Goal: Task Accomplishment & Management: Manage account settings

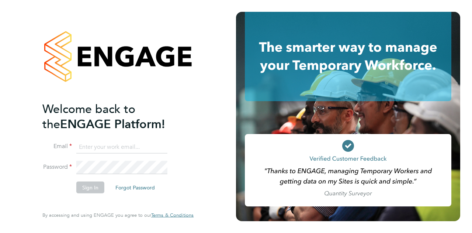
type input "christian.romeo@wates.co.uk"
click at [103, 207] on div "Welcome back to the ENGAGE Platform! Email christian.romeo@wates.co.uk Password…" at bounding box center [117, 115] width 151 height 206
click at [89, 185] on button "Sign In" at bounding box center [90, 187] width 28 height 12
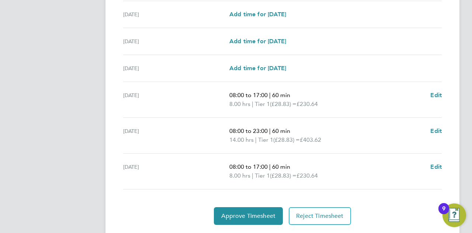
scroll to position [263, 0]
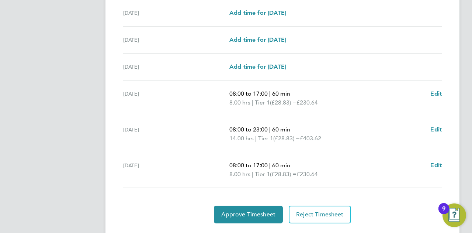
click at [442, 127] on ul "Sat 23 Aug Add time for Sat 23 Aug Add time for Sat 23 Aug Sun 24 Aug Add time …" at bounding box center [282, 80] width 325 height 215
click at [437, 130] on span "Edit" at bounding box center [436, 129] width 11 height 7
select select "60"
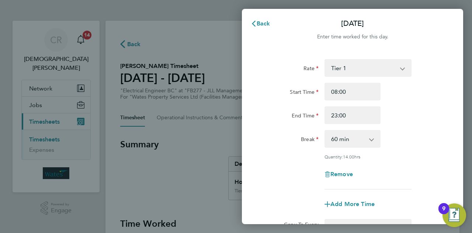
click at [403, 69] on app-icon-cross-button at bounding box center [406, 68] width 9 height 16
click at [399, 69] on select "Tier 1 Tier 2" at bounding box center [364, 68] width 77 height 16
select select "60"
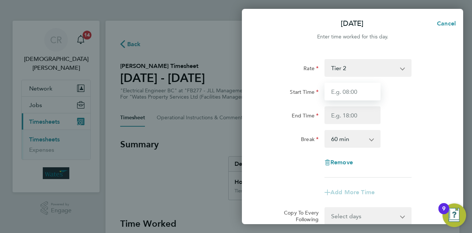
click at [366, 93] on input "Start Time" at bounding box center [353, 92] width 56 height 18
type input "17:00"
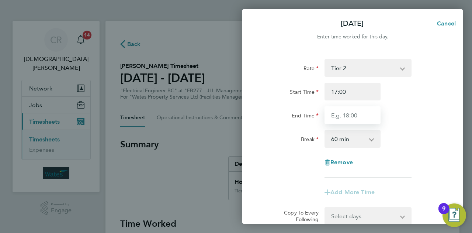
click at [342, 117] on input "End Time" at bounding box center [353, 115] width 56 height 18
type input "21:00"
click at [372, 139] on app-icon-cross-button at bounding box center [375, 139] width 9 height 16
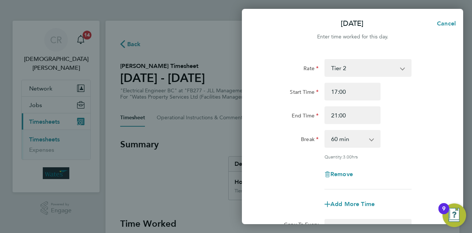
click at [372, 140] on app-icon-cross-button at bounding box center [375, 139] width 9 height 16
click at [352, 141] on select "0 min 15 min 30 min 45 min 60 min 75 min 90 min" at bounding box center [349, 139] width 46 height 16
select select "0"
click at [326, 131] on select "0 min 15 min 30 min 45 min 60 min 75 min 90 min" at bounding box center [349, 139] width 46 height 16
click at [434, 137] on div "Break 0 min 15 min 30 min 45 min 60 min 75 min 90 min" at bounding box center [353, 139] width 186 height 18
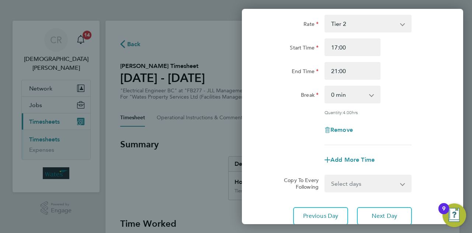
scroll to position [59, 0]
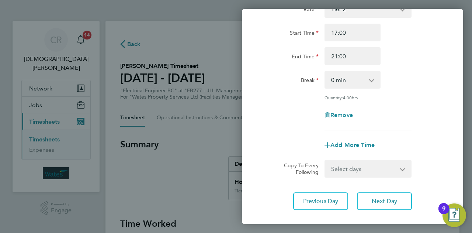
click at [429, 169] on div "Copy To Every Following Select days Friday" at bounding box center [353, 169] width 186 height 18
click at [405, 170] on app-icon-cross-button at bounding box center [407, 169] width 9 height 16
click at [396, 170] on select "Select days Friday" at bounding box center [365, 169] width 78 height 16
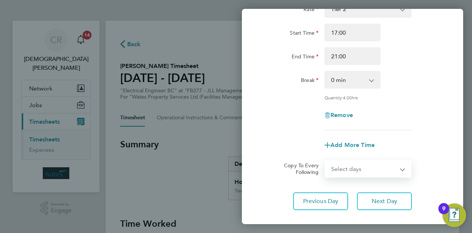
click at [396, 170] on select "Select days Friday" at bounding box center [365, 169] width 78 height 16
click at [425, 164] on div "Copy To Every Following Select days Friday" at bounding box center [353, 169] width 186 height 18
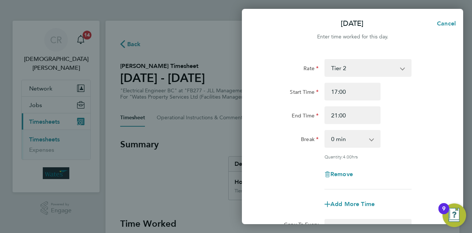
scroll to position [100, 0]
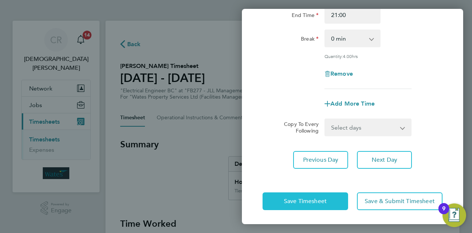
click at [297, 197] on span "Save Timesheet" at bounding box center [305, 200] width 43 height 7
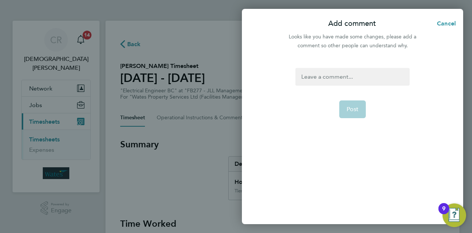
click at [312, 79] on div at bounding box center [353, 77] width 114 height 18
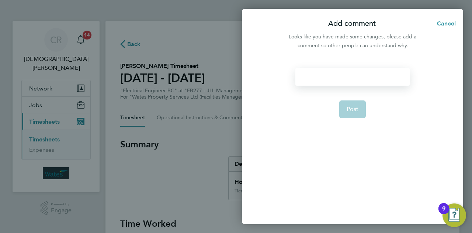
click at [312, 78] on div at bounding box center [353, 77] width 114 height 18
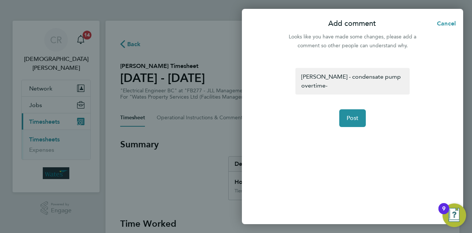
click at [337, 88] on div "Henrietta St - condensate pump overtime-" at bounding box center [353, 81] width 114 height 27
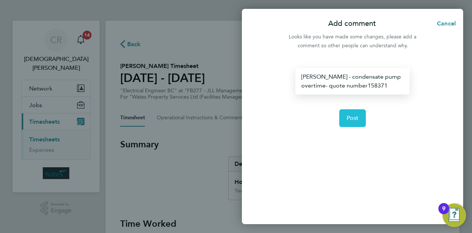
click at [355, 119] on span "Post" at bounding box center [353, 117] width 12 height 7
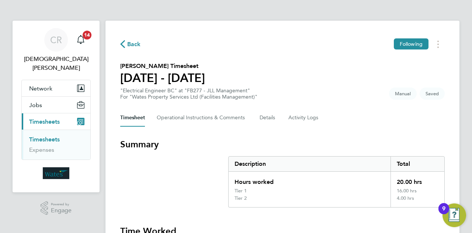
click at [347, 74] on section "Peter O' Connor's Timesheet 23 - 29 Aug 2025 "Electrical Engineer BC" at "FB277…" at bounding box center [282, 81] width 325 height 38
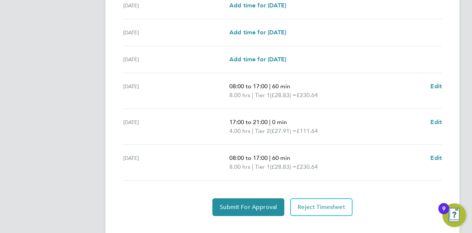
scroll to position [289, 0]
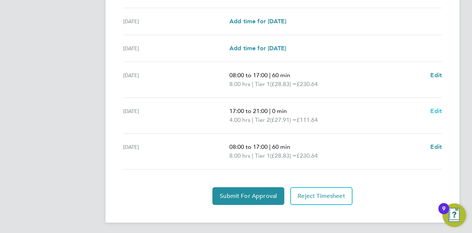
click at [435, 112] on span "Edit" at bounding box center [436, 110] width 11 height 7
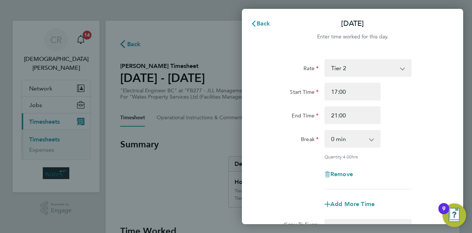
click at [401, 69] on select "Tier 2 Tier 1" at bounding box center [364, 68] width 77 height 16
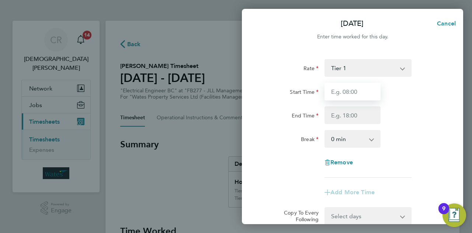
click at [350, 91] on input "Start Time" at bounding box center [353, 92] width 56 height 18
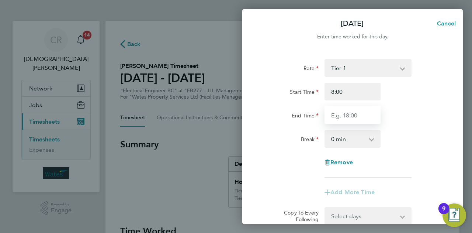
type input "08:00"
click at [351, 116] on input "End Time" at bounding box center [353, 115] width 56 height 18
type input "17:00"
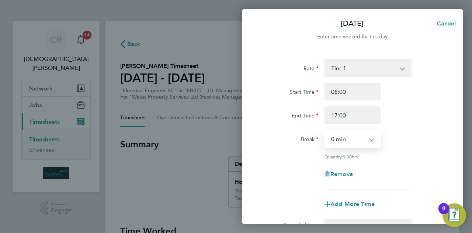
click at [355, 146] on select "0 min 15 min 30 min 45 min 60 min 75 min 90 min" at bounding box center [349, 139] width 46 height 16
select select "60"
click at [326, 131] on select "0 min 15 min 30 min 45 min 60 min 75 min 90 min" at bounding box center [349, 139] width 46 height 16
click at [415, 144] on div "Break 0 min 15 min 30 min 45 min 60 min 75 min 90 min" at bounding box center [353, 139] width 186 height 18
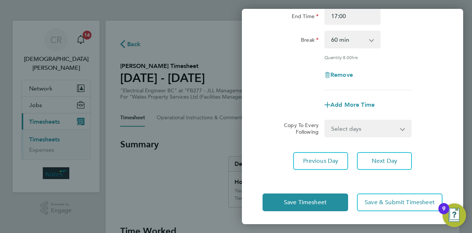
scroll to position [100, 0]
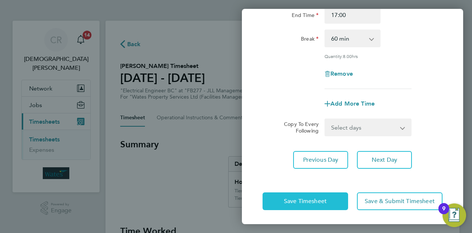
click at [321, 200] on span "Save Timesheet" at bounding box center [305, 200] width 43 height 7
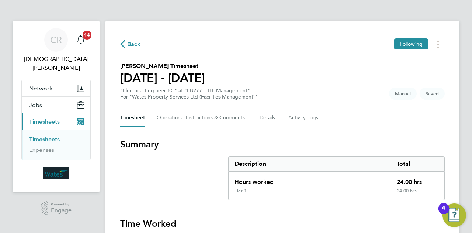
click at [339, 74] on section "Peter O' Connor's Timesheet 23 - 29 Aug 2025 "Electrical Engineer BC" at "FB277…" at bounding box center [282, 81] width 325 height 38
click at [455, 212] on img "Open Resource Center, 9 new notifications" at bounding box center [455, 215] width 24 height 24
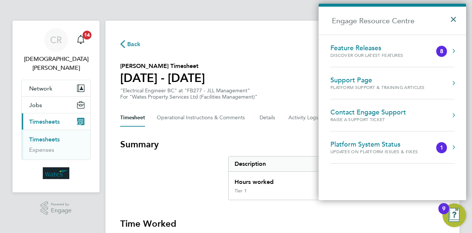
click at [453, 19] on button "×" at bounding box center [455, 17] width 11 height 16
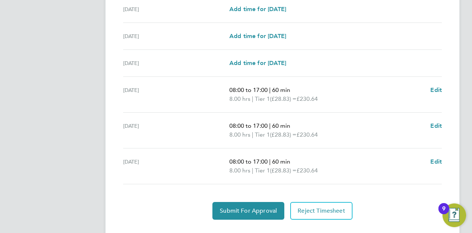
scroll to position [281, 0]
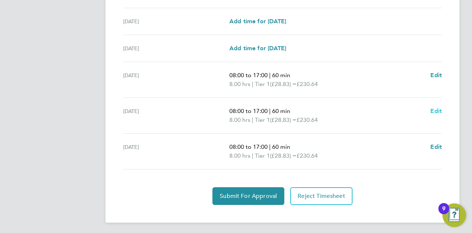
click at [436, 111] on span "Edit" at bounding box center [436, 110] width 11 height 7
select select "60"
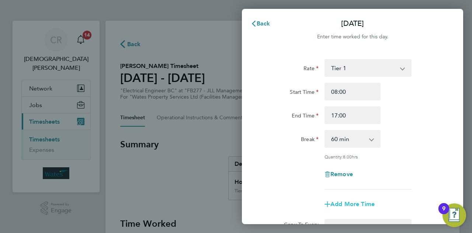
click at [352, 204] on span "Add More Time" at bounding box center [353, 203] width 44 height 7
select select "null"
click at [289, 177] on div "Remove" at bounding box center [353, 174] width 186 height 18
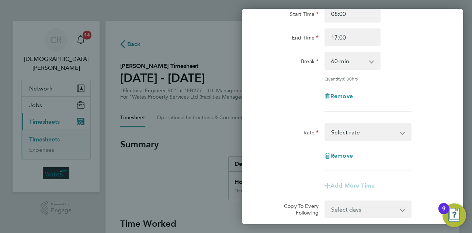
scroll to position [103, 0]
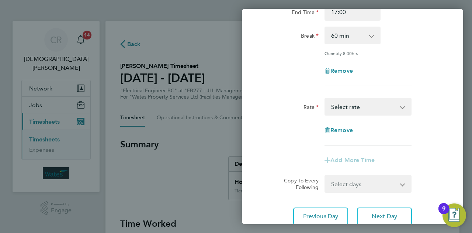
click at [336, 109] on select "Tier 1 Tier 2 Select rate" at bounding box center [364, 107] width 77 height 16
select select "30"
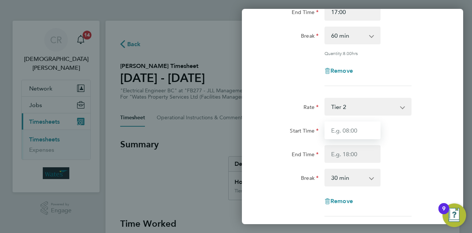
drag, startPoint x: 336, startPoint y: 113, endPoint x: 336, endPoint y: 127, distance: 13.3
click at [336, 127] on input "Start Time" at bounding box center [353, 130] width 56 height 18
type input "17:00"
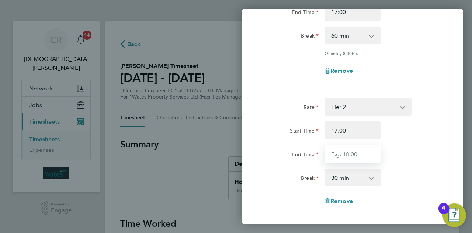
click at [343, 152] on input "End Time" at bounding box center [353, 154] width 56 height 18
type input "21:00"
click at [344, 185] on div "0 min 15 min 30 min 45 min 60 min 75 min 90 min" at bounding box center [353, 178] width 56 height 18
click at [372, 178] on app-icon-cross-button at bounding box center [375, 177] width 9 height 16
click at [371, 176] on app-icon-cross-button at bounding box center [375, 177] width 9 height 16
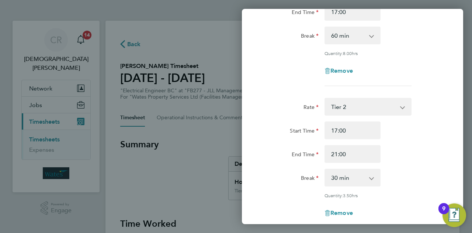
click at [371, 176] on app-icon-cross-button at bounding box center [375, 177] width 9 height 16
click at [345, 176] on select "0 min 15 min 30 min 45 min 60 min 75 min 90 min" at bounding box center [349, 177] width 46 height 16
select select "0"
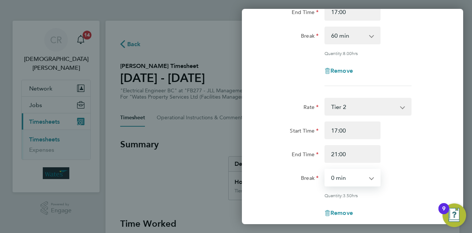
click at [326, 169] on select "0 min 15 min 30 min 45 min 60 min 75 min 90 min" at bounding box center [349, 177] width 46 height 16
click at [441, 145] on div "End Time 21:00" at bounding box center [353, 154] width 186 height 18
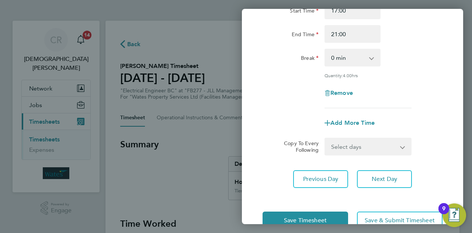
scroll to position [236, 0]
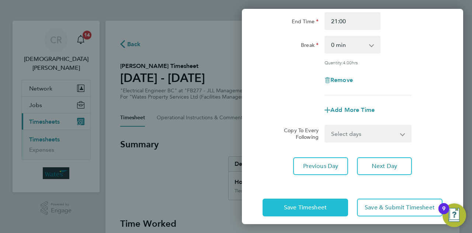
click at [314, 212] on button "Save Timesheet" at bounding box center [306, 208] width 86 height 18
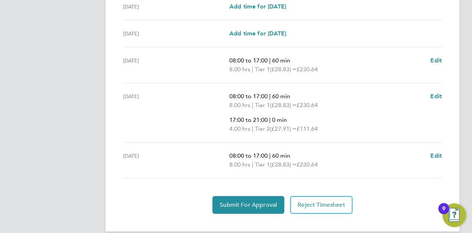
scroll to position [312, 0]
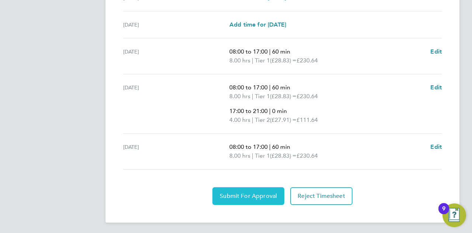
click at [258, 198] on button "Submit For Approval" at bounding box center [249, 196] width 72 height 18
click at [276, 192] on button "Approve Timesheet" at bounding box center [248, 196] width 69 height 18
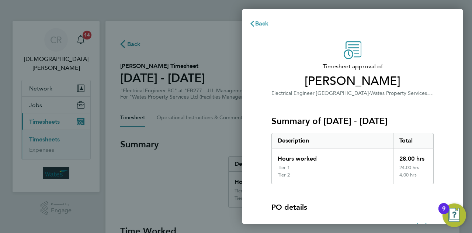
click at [439, 63] on div "Timesheet approval of Peter O' Connor Electrical Engineer BC · Wates Property S…" at bounding box center [353, 166] width 180 height 251
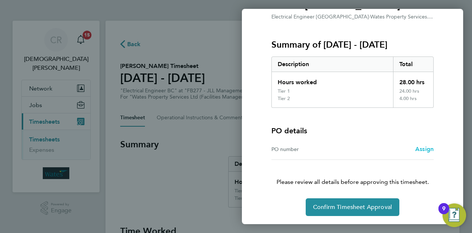
click at [420, 149] on span "Assign" at bounding box center [425, 148] width 18 height 7
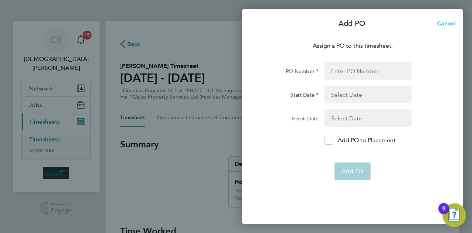
click at [444, 25] on span "Cancel" at bounding box center [445, 23] width 21 height 7
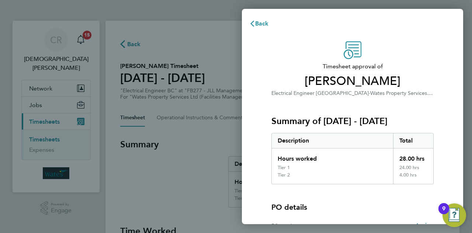
click at [359, 205] on div "PO details" at bounding box center [353, 207] width 162 height 10
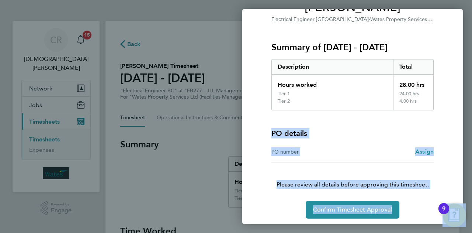
click at [359, 205] on div "Timesheet approval of Peter O' Connor Electrical Engineer BC · Wates Property S…" at bounding box center [353, 93] width 180 height 251
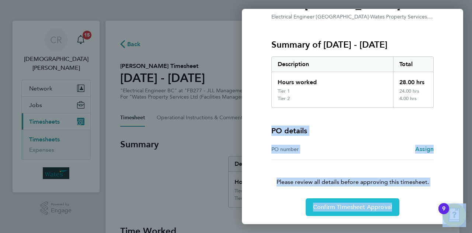
click at [359, 205] on span "Confirm Timesheet Approval" at bounding box center [352, 206] width 79 height 7
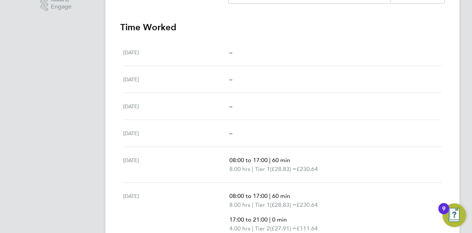
click at [330, 62] on ul "Sat 23 Aug – Sun 24 Aug – Mon 25 Aug – Tue 26 Aug – Wed 27 Aug 08:00 to 17:00 |…" at bounding box center [282, 158] width 325 height 239
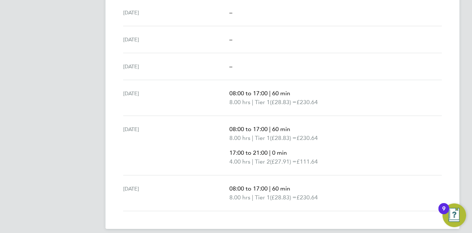
scroll to position [277, 0]
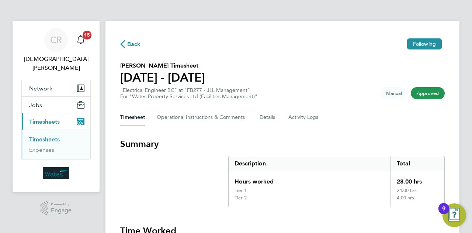
click at [135, 41] on span "Back" at bounding box center [134, 44] width 14 height 9
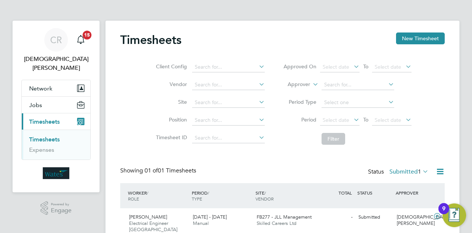
scroll to position [26, 0]
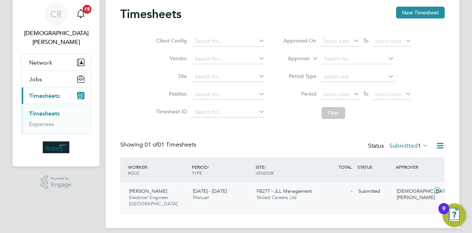
click at [267, 200] on div "FB277 - JLL Management Skilled Careers Ltd" at bounding box center [286, 194] width 64 height 18
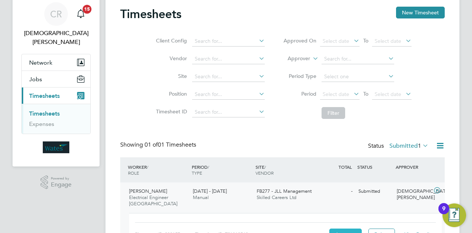
click at [343, 230] on button "Approve" at bounding box center [346, 234] width 32 height 12
click at [343, 228] on button "Approve" at bounding box center [346, 234] width 32 height 12
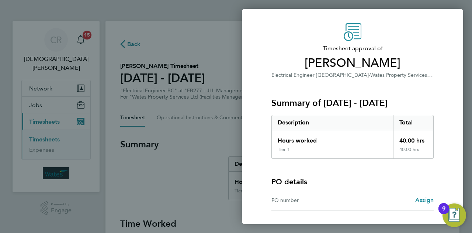
scroll to position [69, 0]
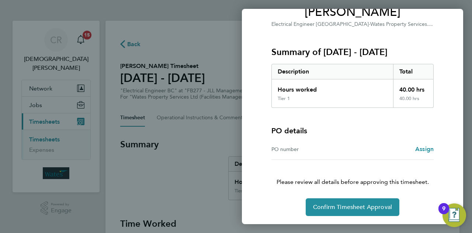
drag, startPoint x: 430, startPoint y: 61, endPoint x: 399, endPoint y: 142, distance: 86.9
click at [399, 142] on div "Timesheet approval of [PERSON_NAME] Electrical Engineer BC · Wates Property Ser…" at bounding box center [353, 94] width 180 height 244
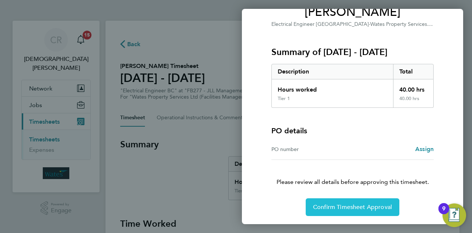
click at [378, 207] on span "Confirm Timesheet Approval" at bounding box center [352, 206] width 79 height 7
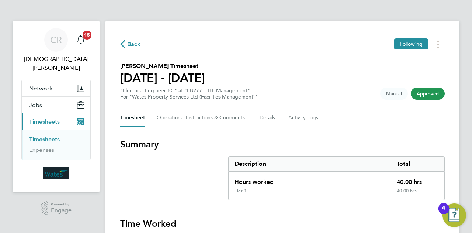
click at [347, 93] on section "[PERSON_NAME] Timesheet [DATE] - [DATE] "Electrical Engineer BC" at "FB277 - JL…" at bounding box center [282, 81] width 325 height 38
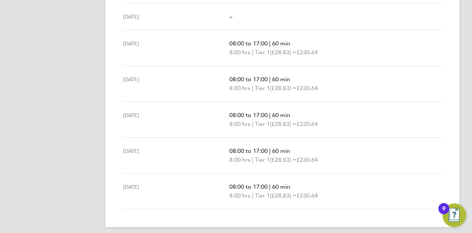
scroll to position [264, 0]
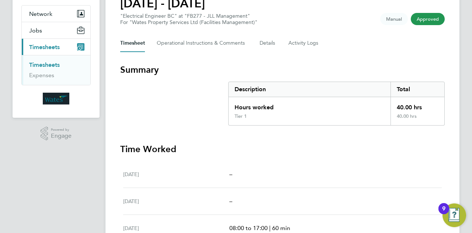
click at [470, 97] on div "CR Christian Romeo Notifications 15 Applications: Network Sites Jobs Placements…" at bounding box center [236, 174] width 472 height 498
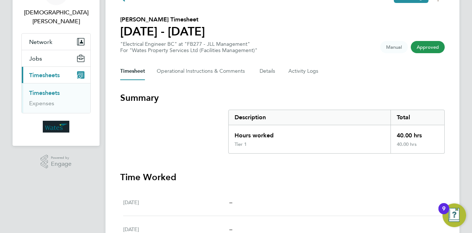
scroll to position [0, 0]
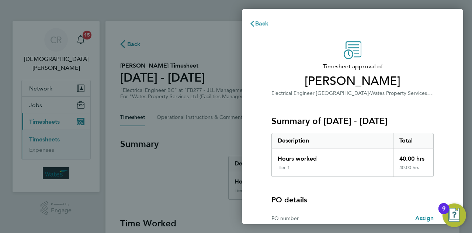
click at [438, 61] on div "Timesheet approval of [PERSON_NAME] Electrical Engineer BC · Wates Property Ser…" at bounding box center [353, 163] width 180 height 244
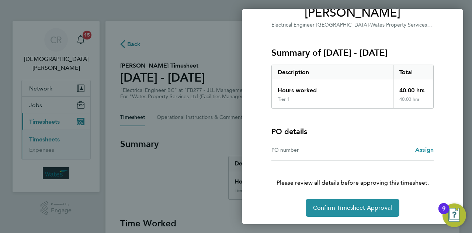
scroll to position [69, 0]
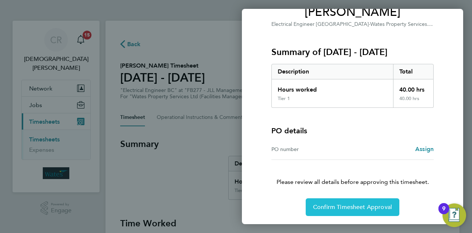
click at [369, 206] on span "Confirm Timesheet Approval" at bounding box center [352, 206] width 79 height 7
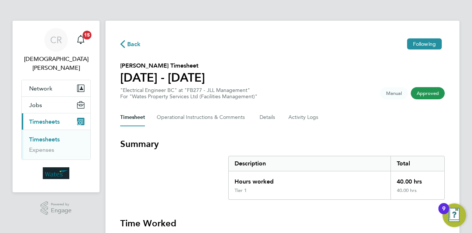
click at [350, 90] on section "Emmanuel Dickson's Timesheet 23 - 29 Aug 2025 "Electrical Engineer BC" at "FB27…" at bounding box center [282, 80] width 325 height 38
